Goal: Task Accomplishment & Management: Use online tool/utility

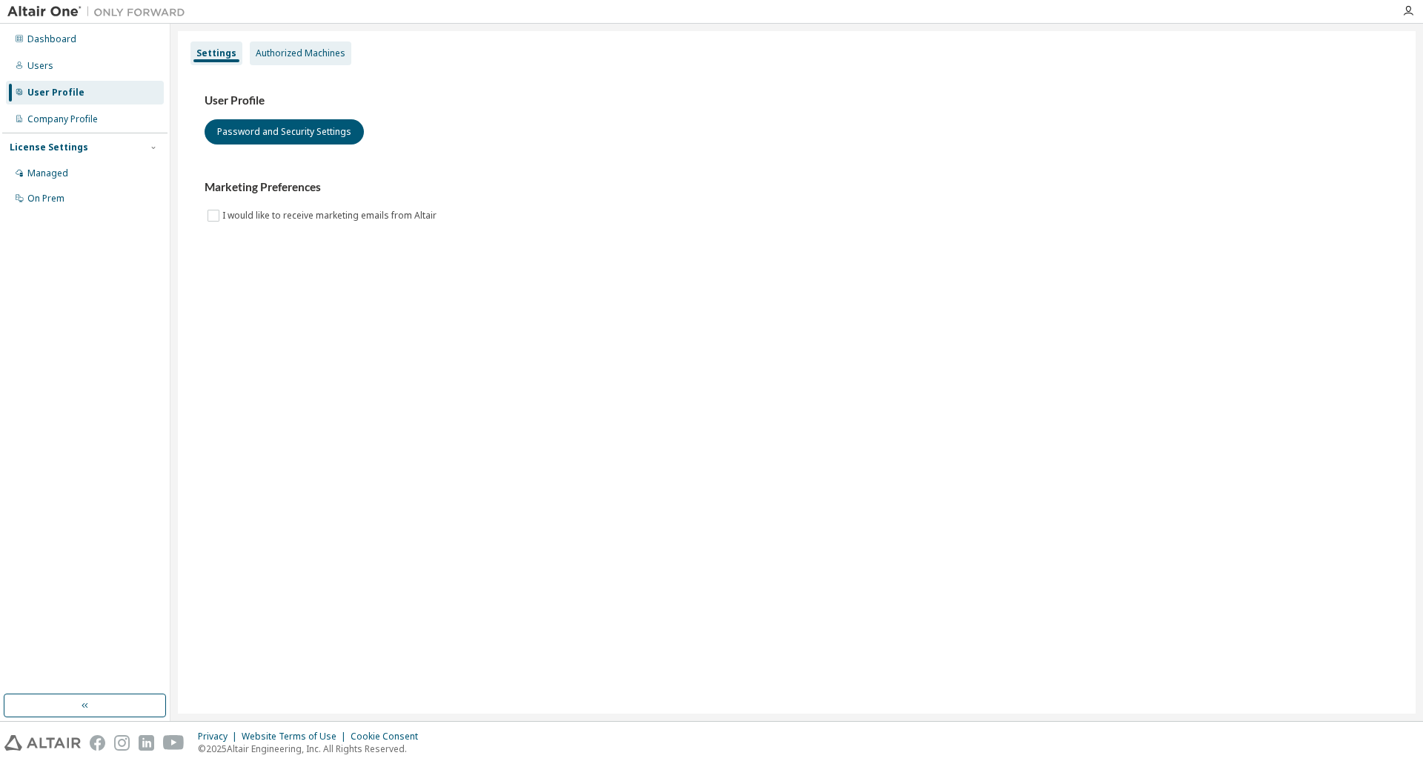
click at [316, 55] on div "Authorized Machines" at bounding box center [301, 53] width 90 height 12
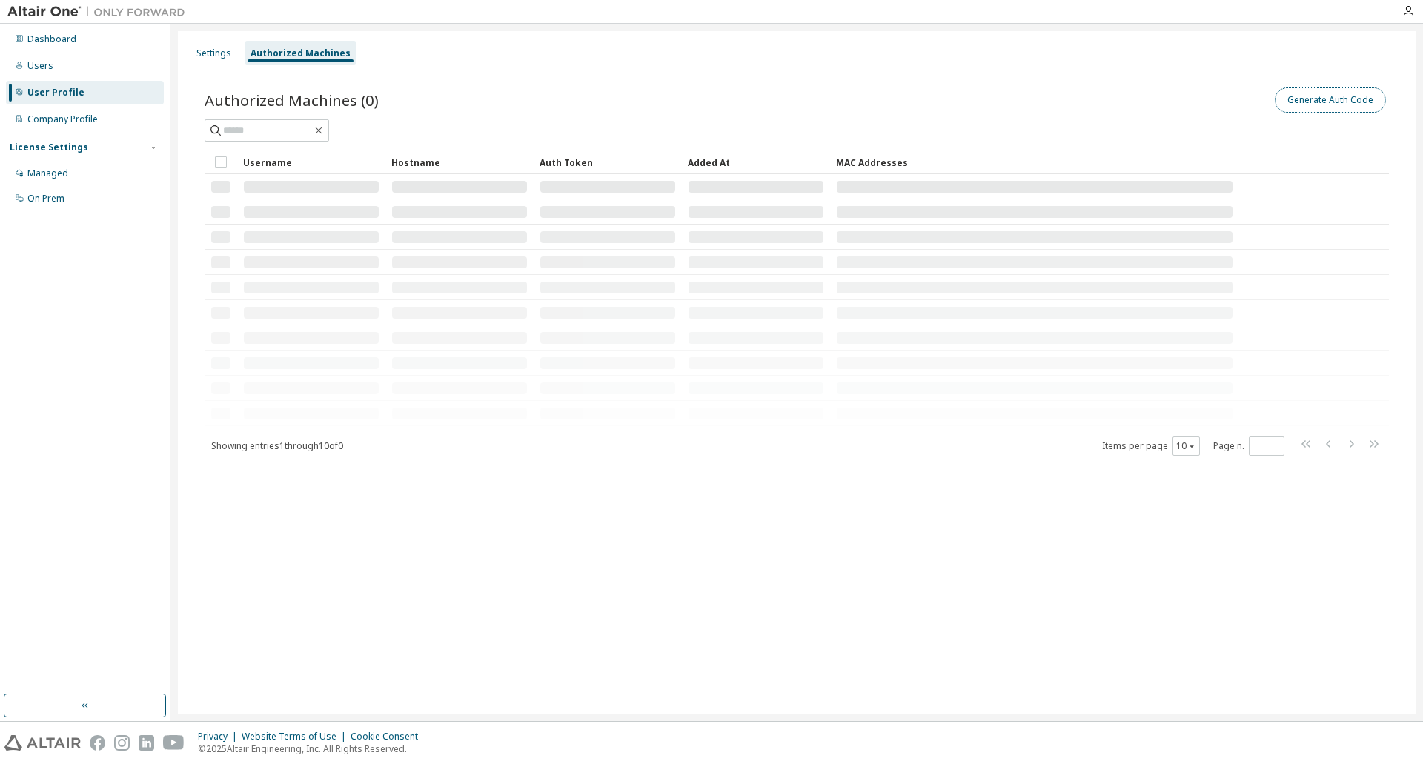
click at [1343, 98] on button "Generate Auth Code" at bounding box center [1330, 99] width 111 height 25
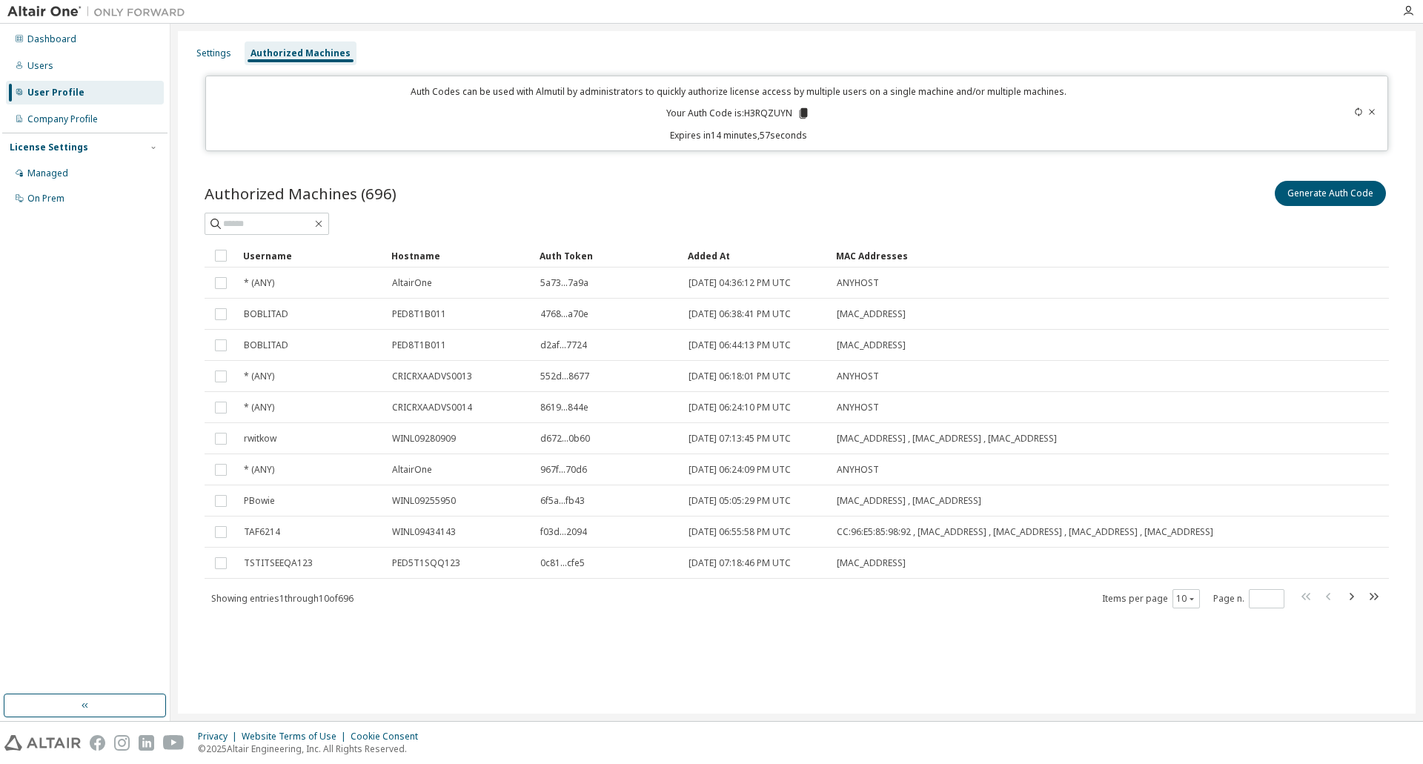
click at [761, 107] on p "Your Auth Code is: H3RQZUYN" at bounding box center [738, 113] width 144 height 13
copy p "H3RQZUYN"
